Goal: Communication & Community: Connect with others

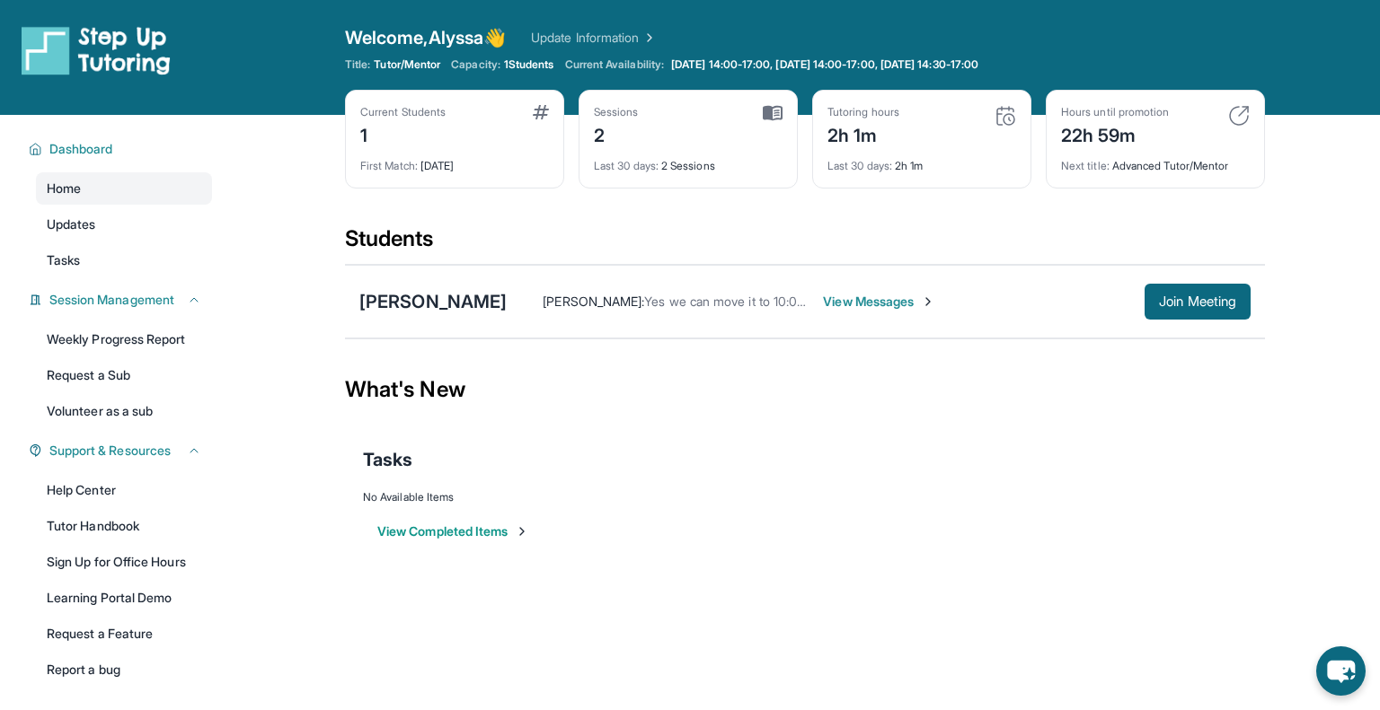
click at [837, 303] on span "View Messages" at bounding box center [879, 302] width 112 height 18
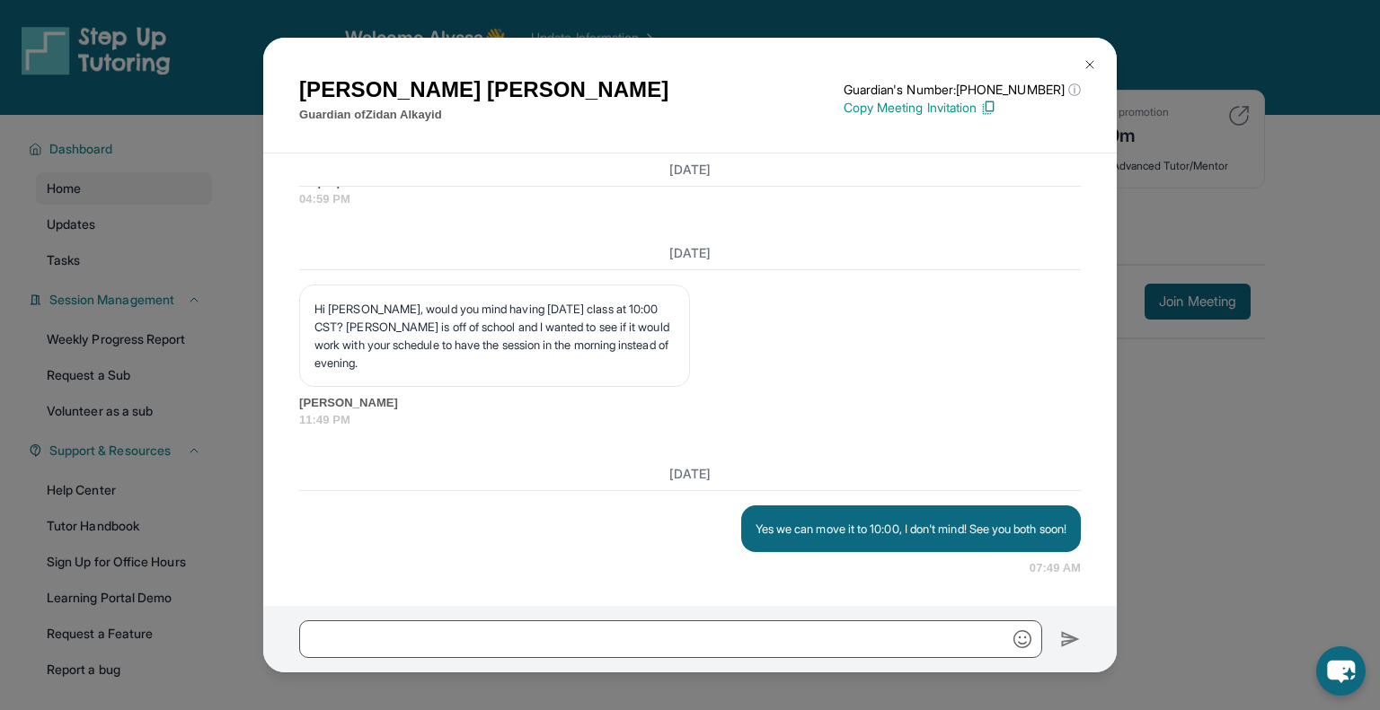
scroll to position [2788, 0]
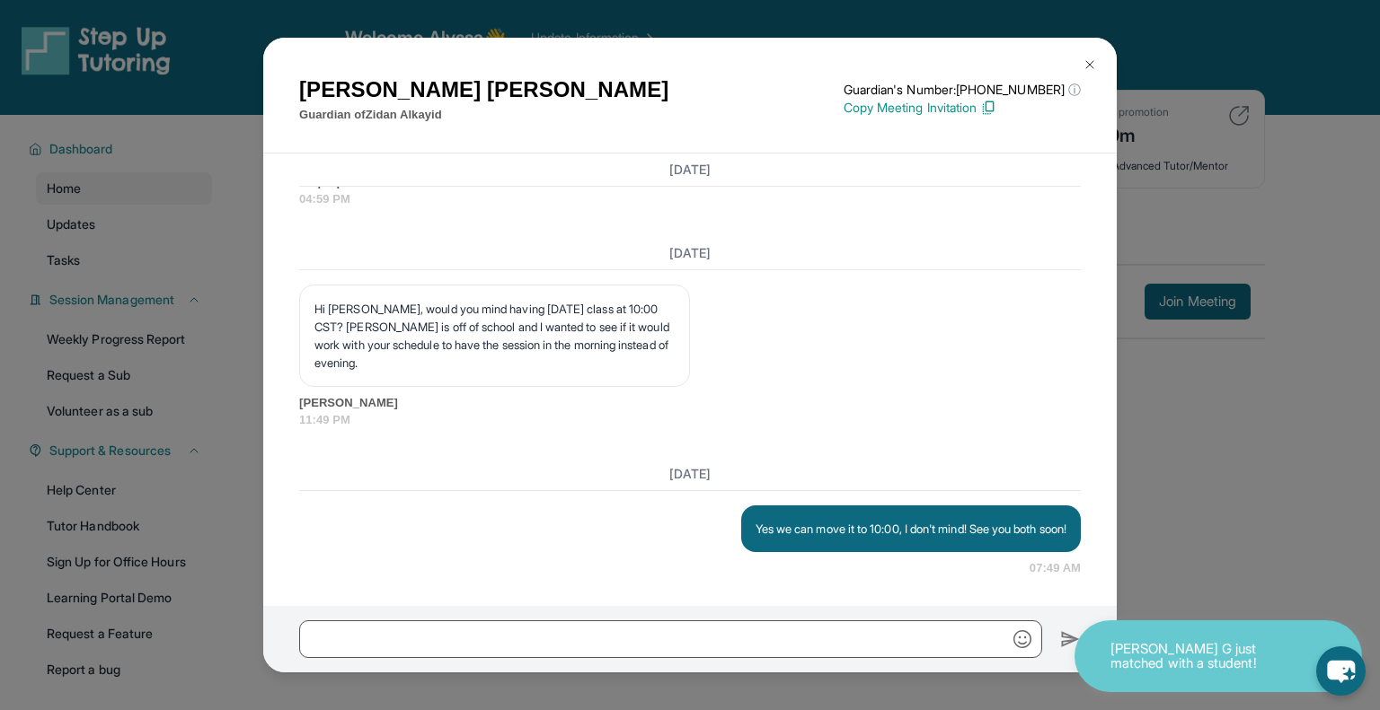
click at [1086, 64] on img at bounding box center [1089, 64] width 14 height 14
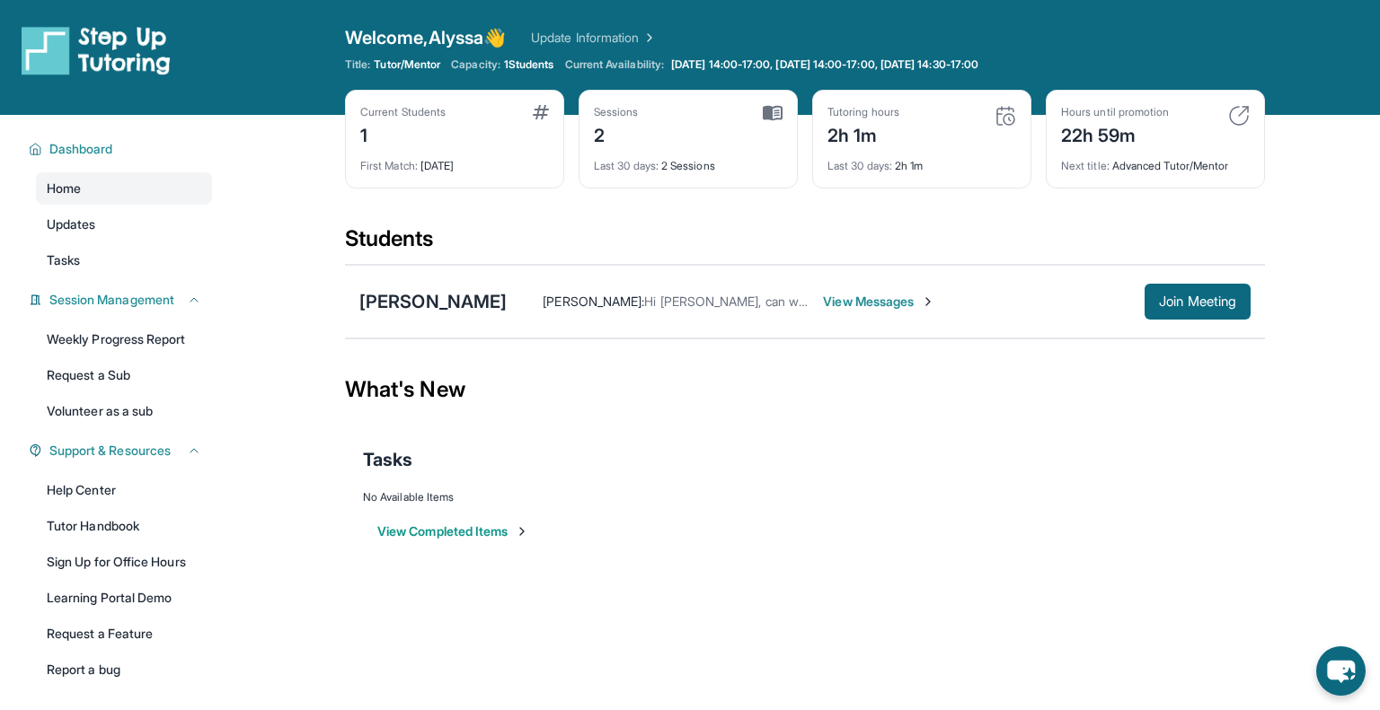
click at [823, 302] on span "View Messages" at bounding box center [879, 302] width 112 height 18
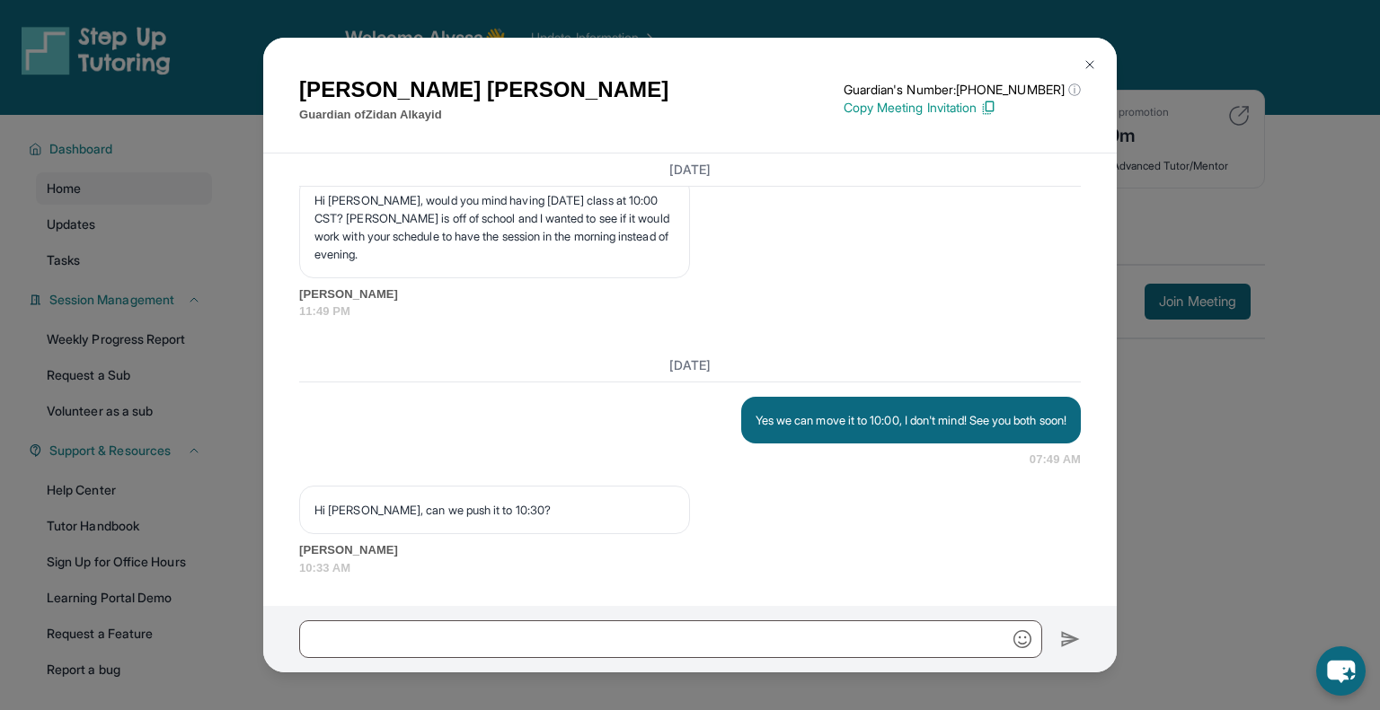
scroll to position [2897, 0]
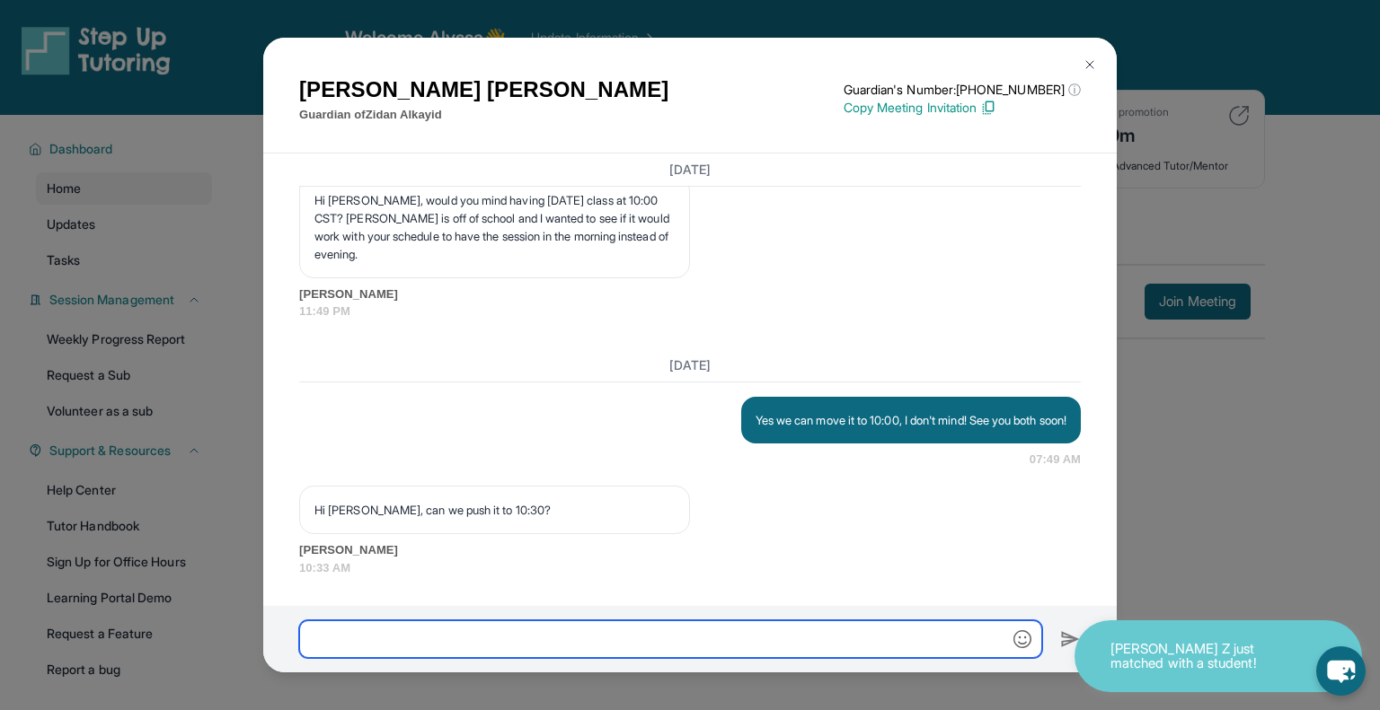
click at [444, 639] on input "text" at bounding box center [670, 640] width 743 height 38
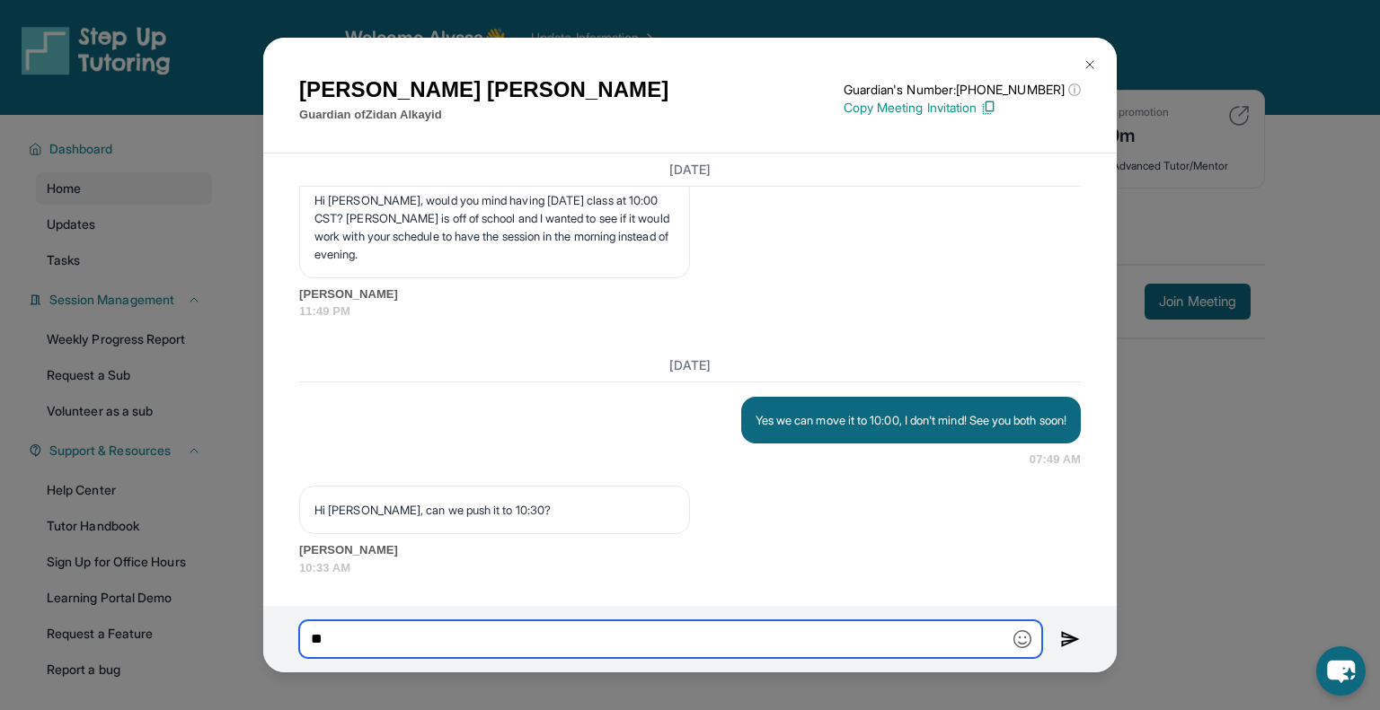
type input "*"
type input "**********"
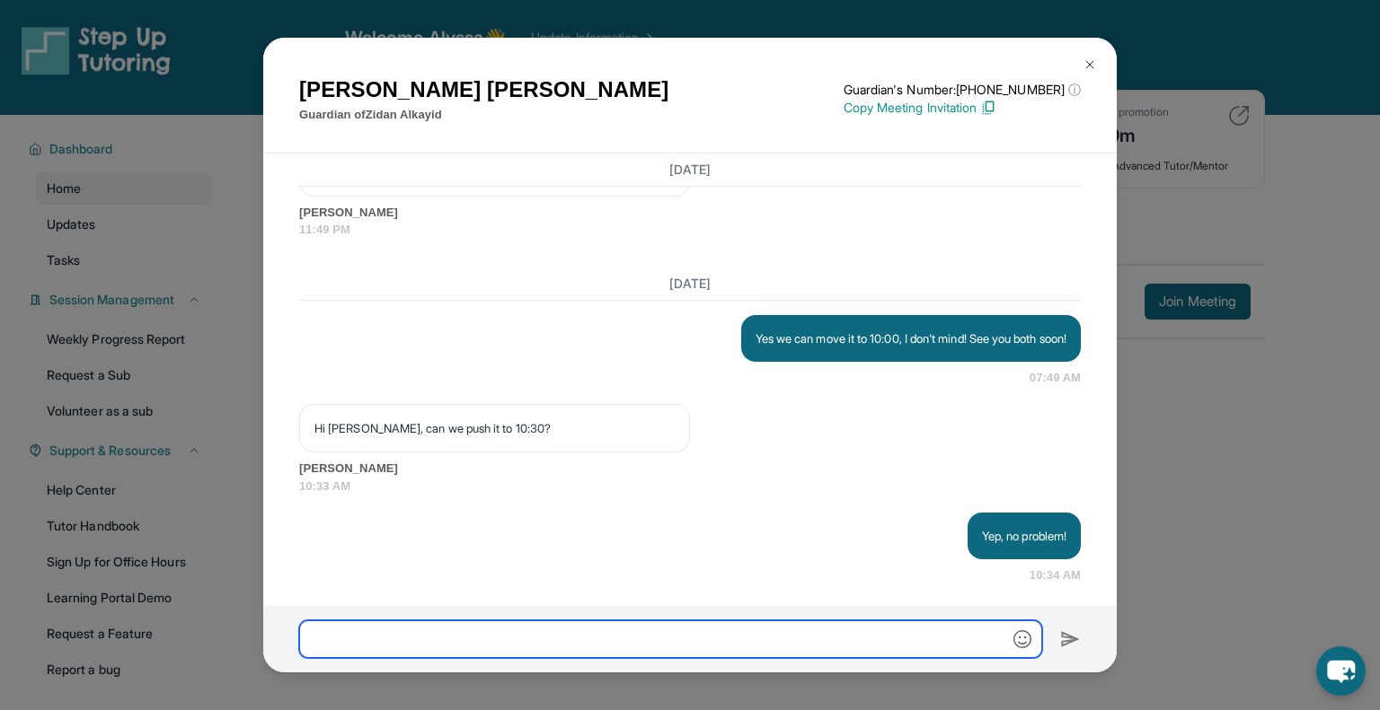
scroll to position [2986, 0]
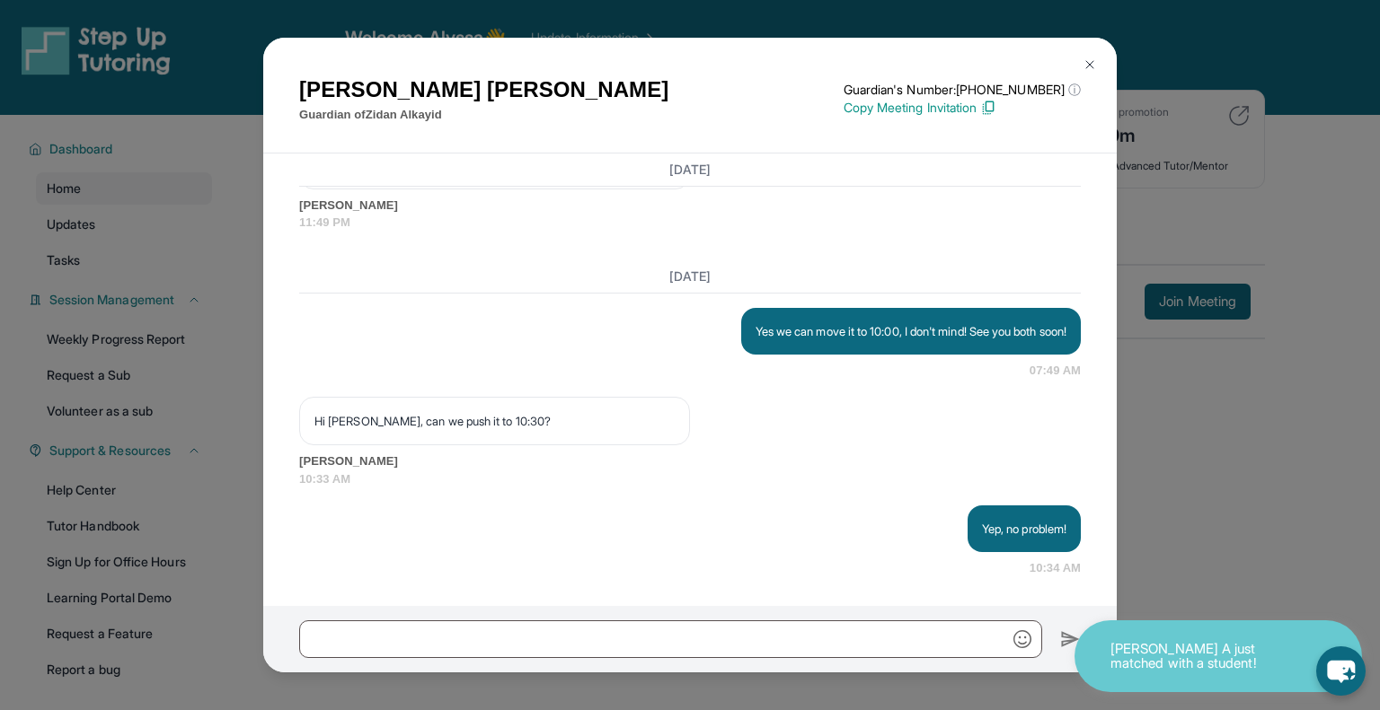
click at [1088, 63] on img at bounding box center [1089, 64] width 14 height 14
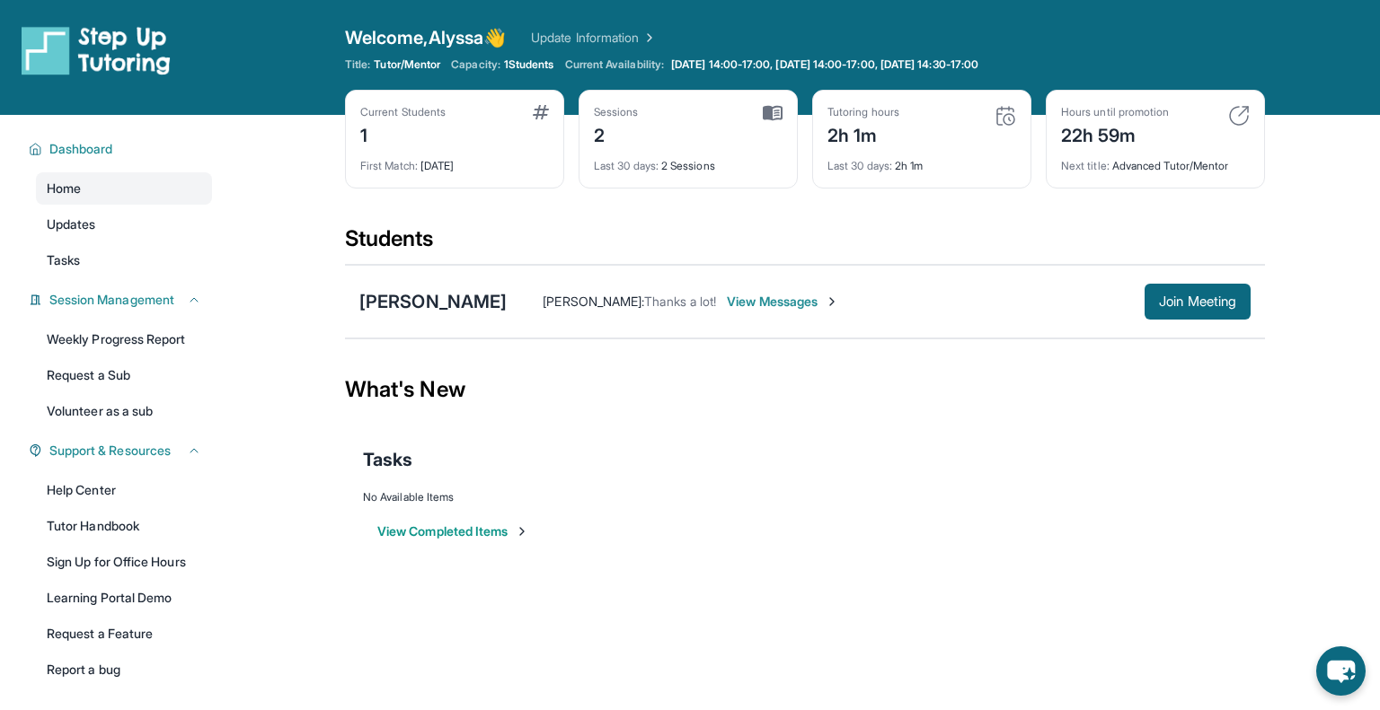
click at [781, 296] on span "View Messages" at bounding box center [783, 302] width 112 height 18
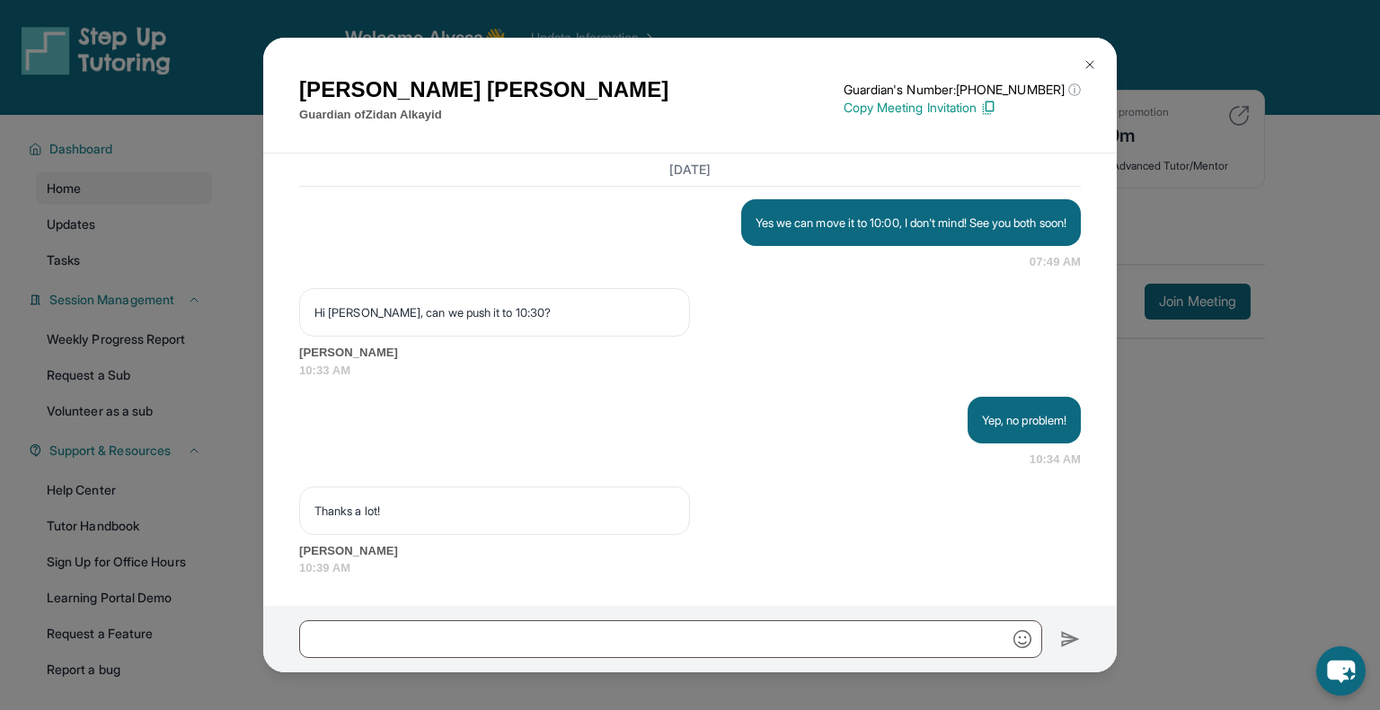
scroll to position [3094, 0]
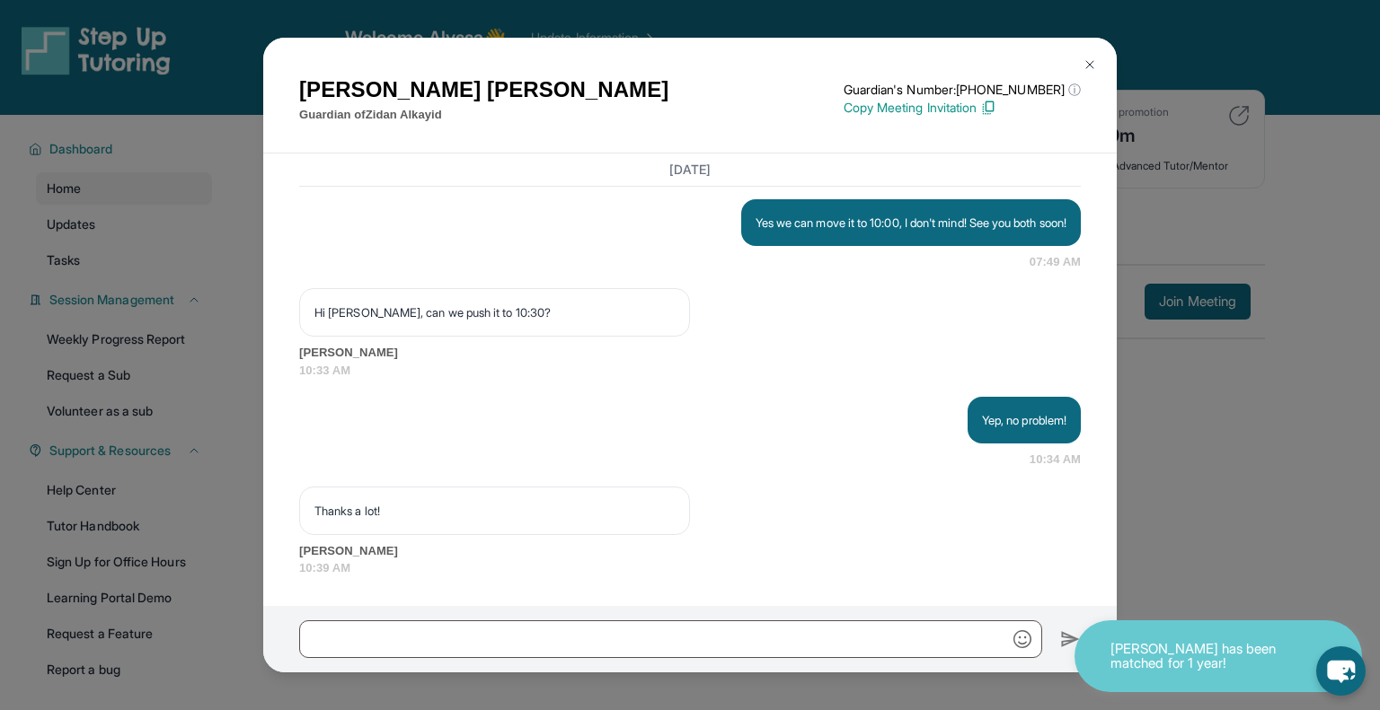
click at [1089, 60] on img at bounding box center [1089, 64] width 14 height 14
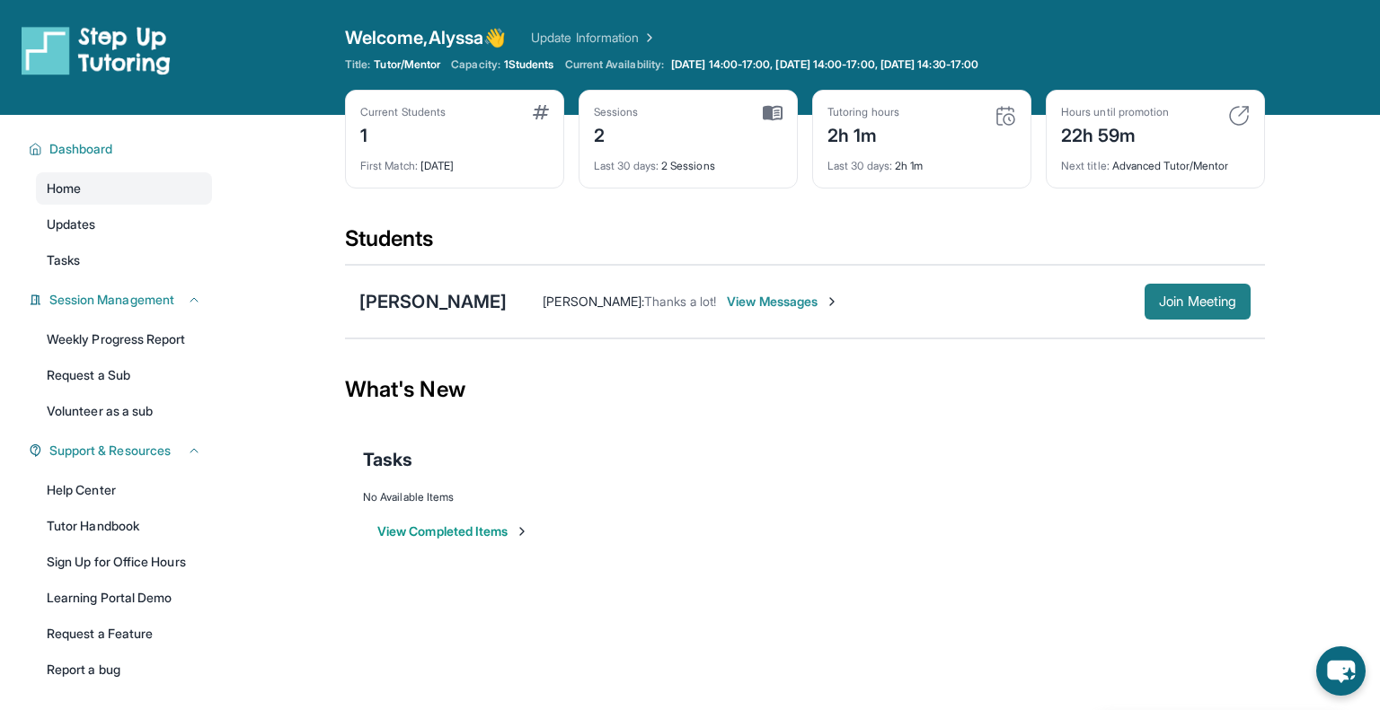
click at [1163, 296] on span "Join Meeting" at bounding box center [1197, 301] width 77 height 11
